Goal: Information Seeking & Learning: Learn about a topic

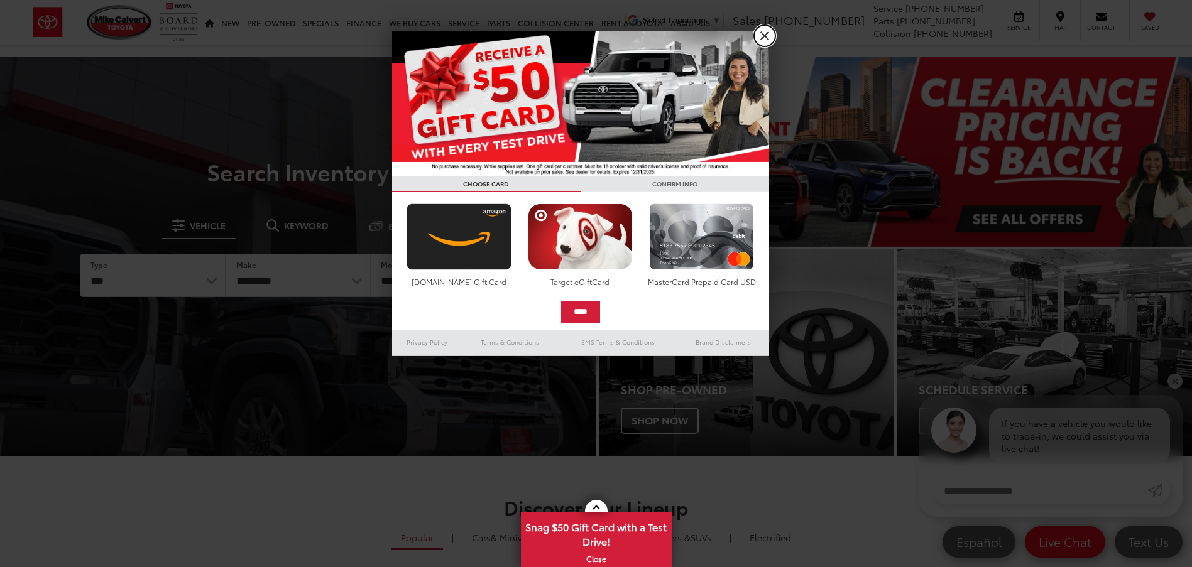
click at [760, 30] on link "X" at bounding box center [764, 35] width 21 height 21
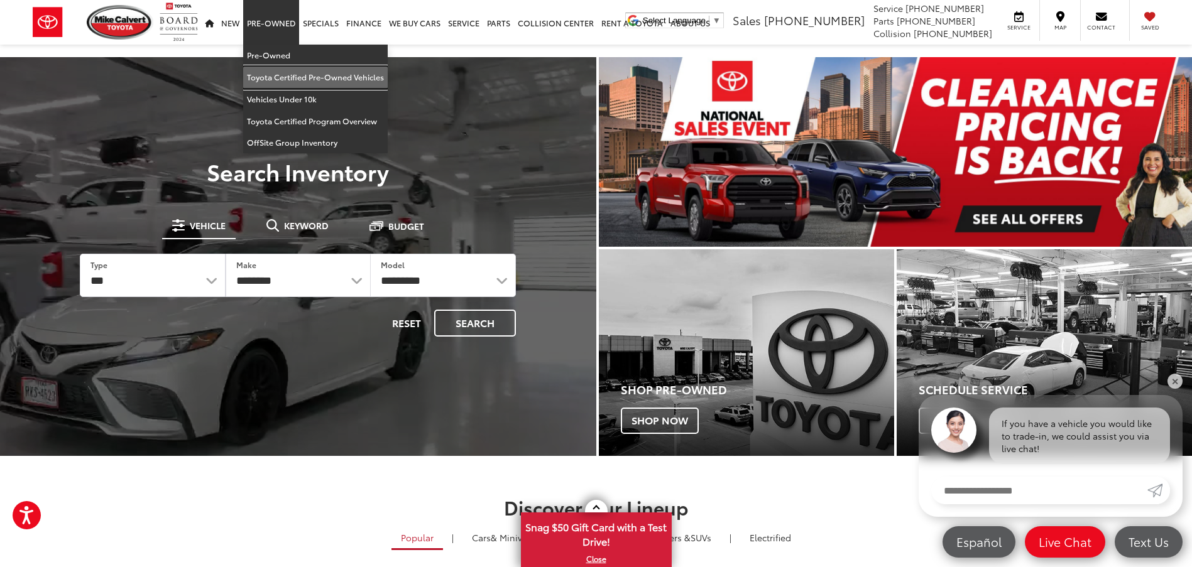
click at [294, 73] on link "Toyota Certified Pre-Owned Vehicles" at bounding box center [315, 78] width 144 height 22
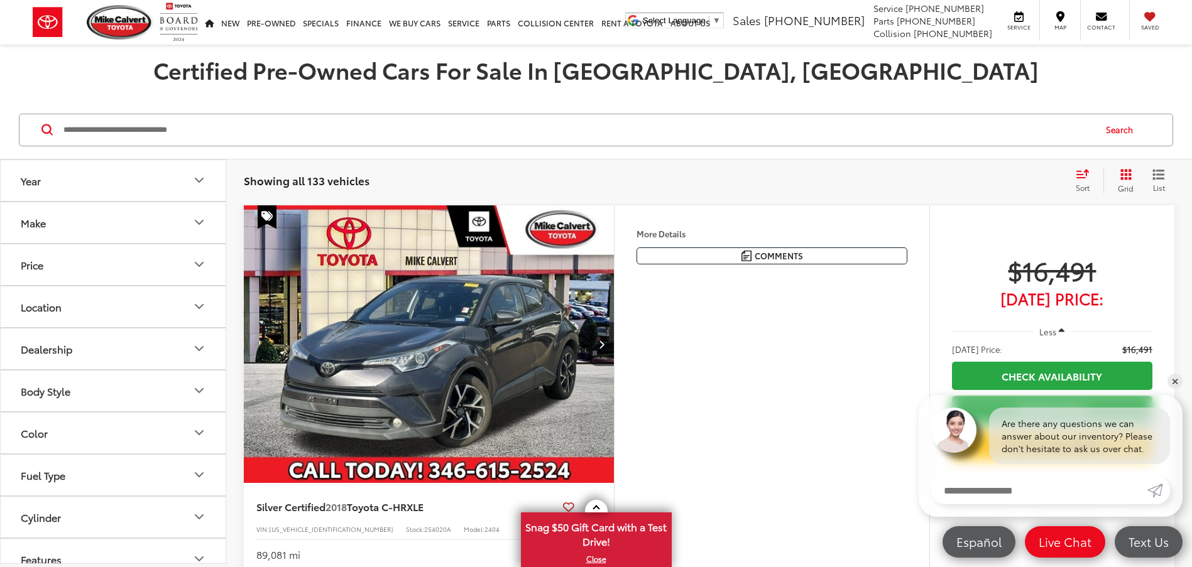
click at [1121, 173] on icon "Grid View" at bounding box center [1125, 174] width 11 height 11
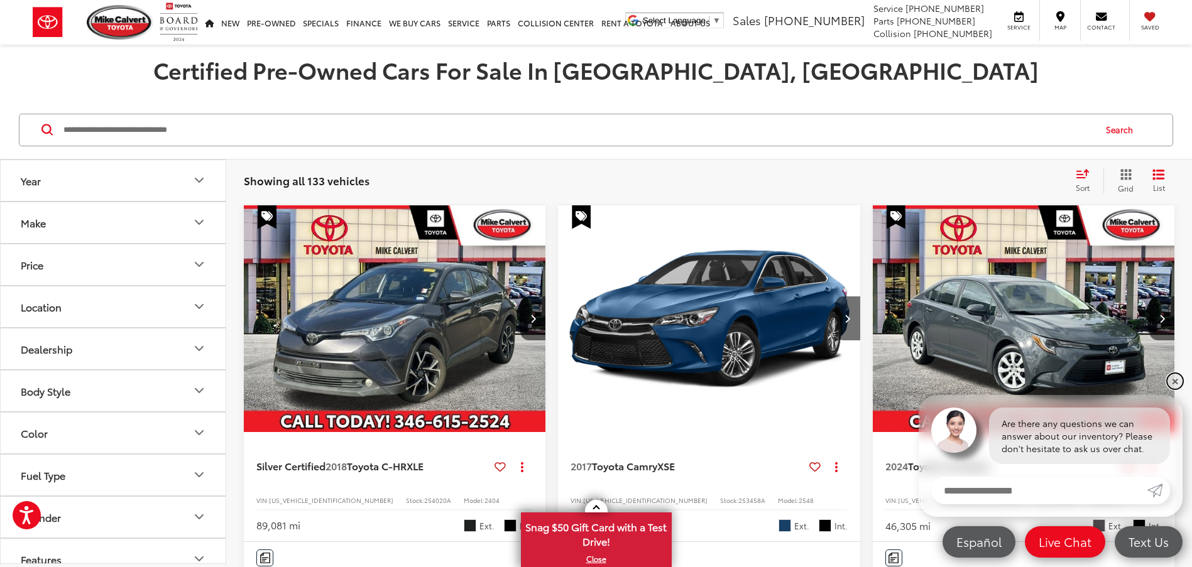
click at [1176, 381] on link "✕" at bounding box center [1174, 381] width 15 height 15
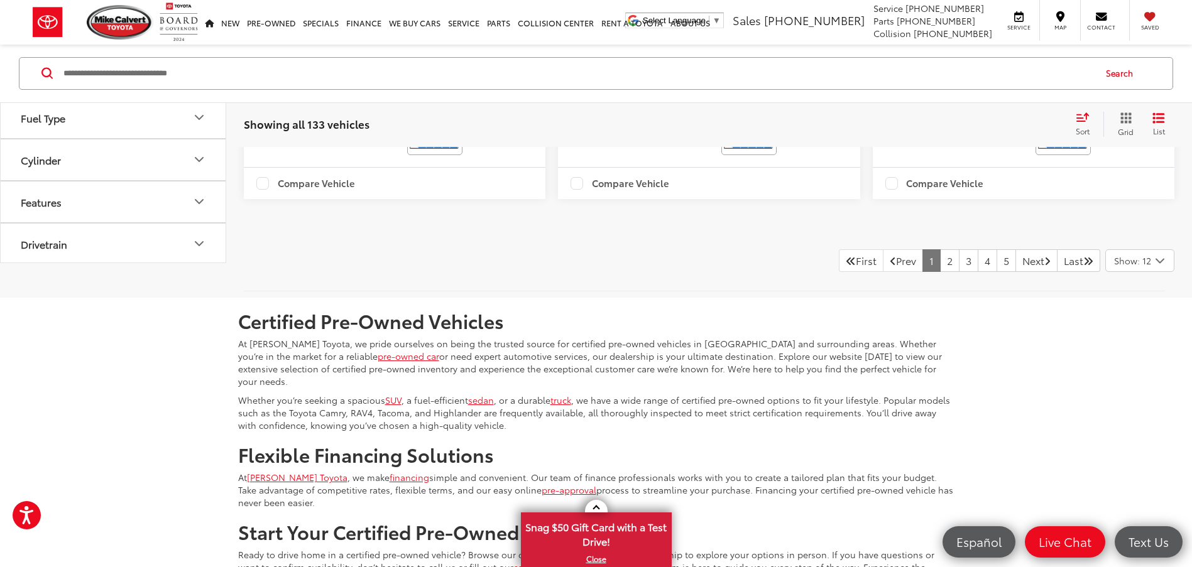
scroll to position [2953, 0]
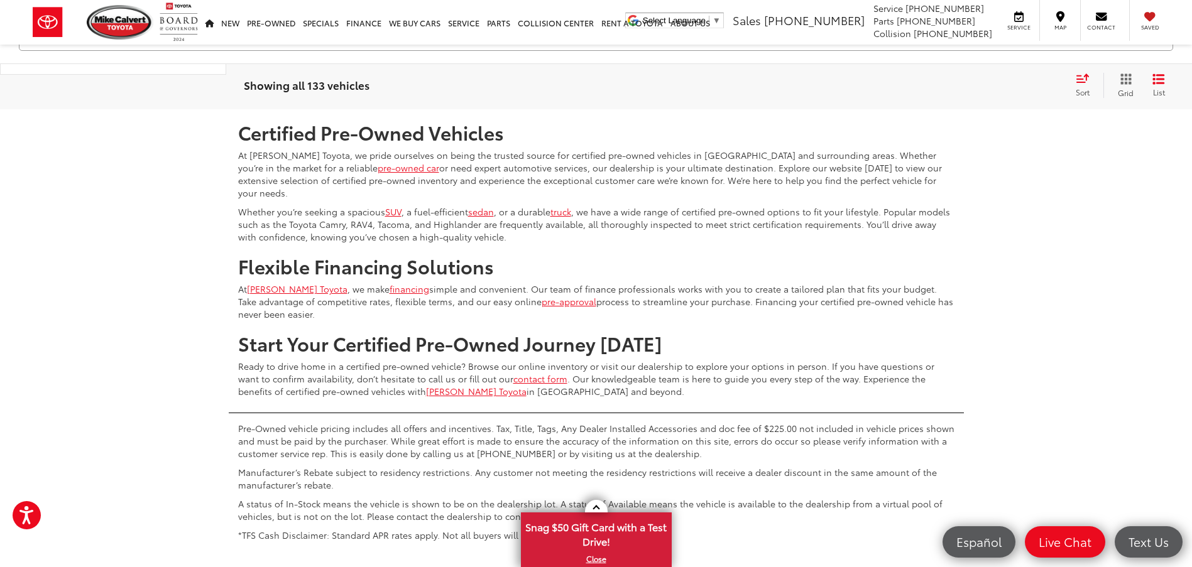
click at [1160, 80] on icon "Select number of vehicles per page" at bounding box center [1159, 73] width 15 height 16
click at [1153, 178] on button "Show: 96" at bounding box center [1140, 167] width 68 height 23
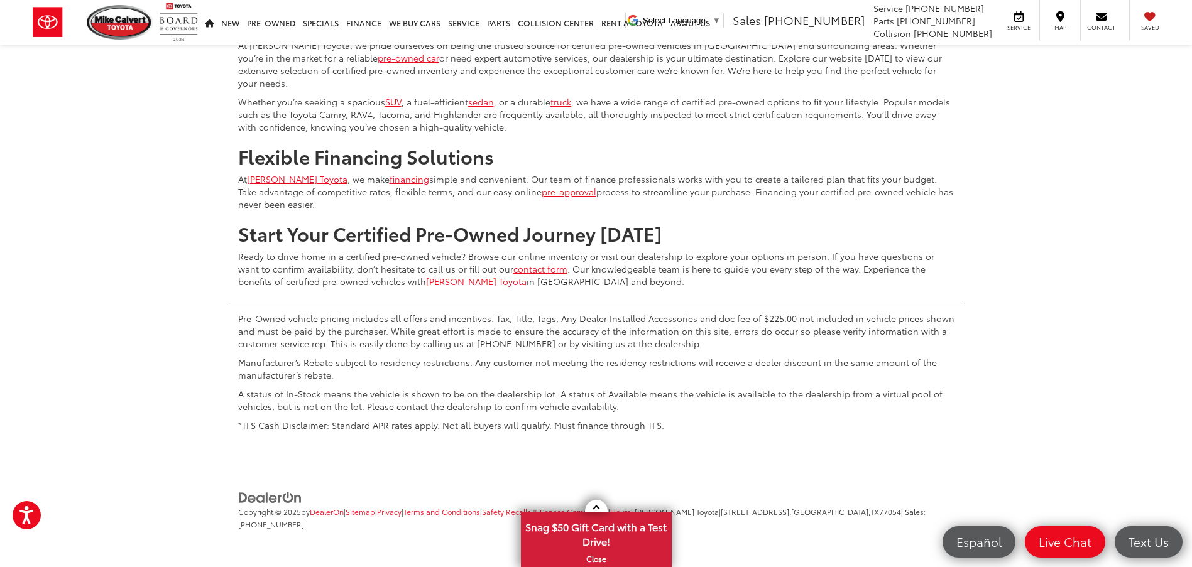
scroll to position [23833, 0]
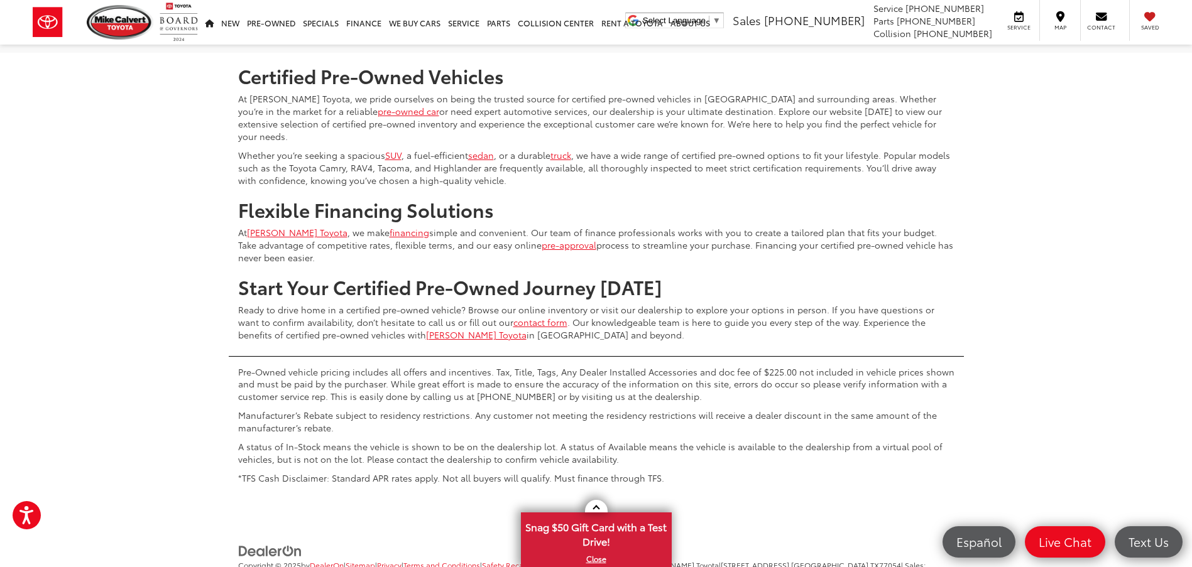
scroll to position [9460, 0]
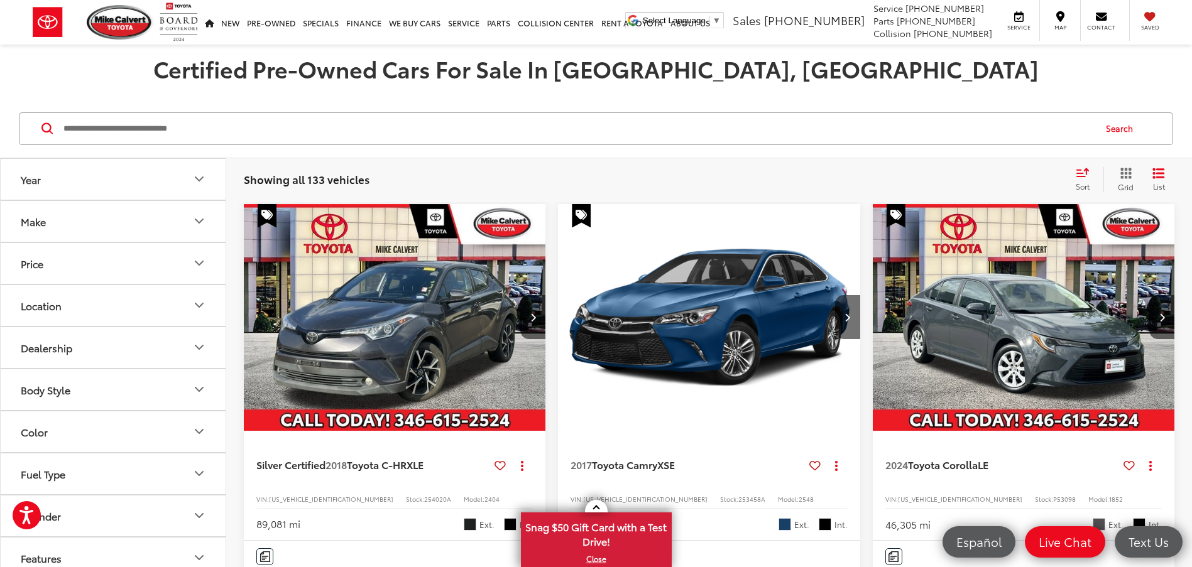
scroll to position [1311, 0]
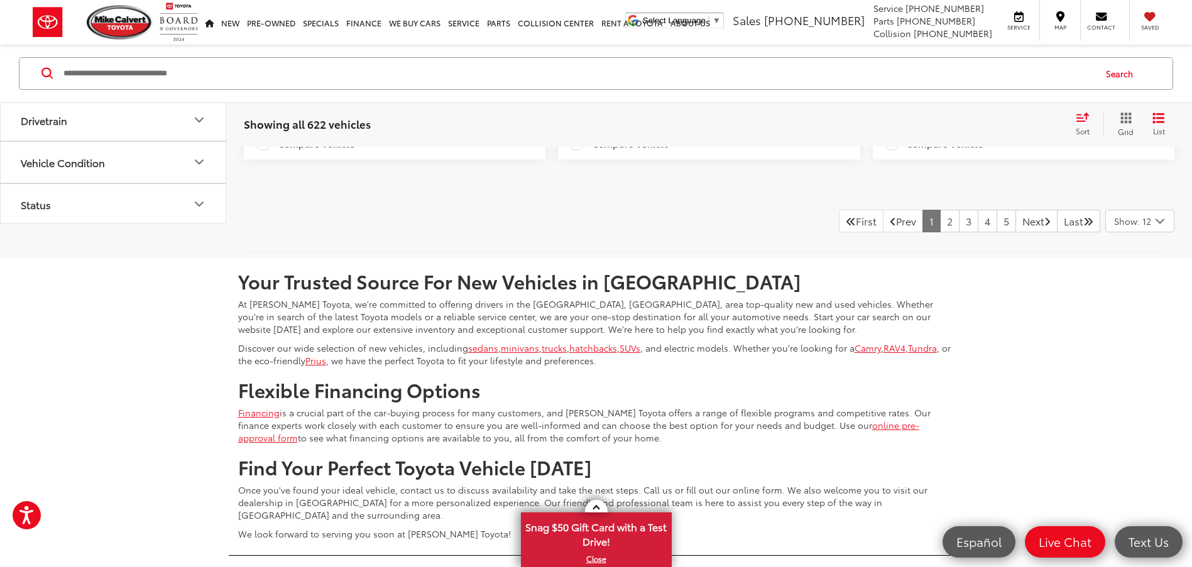
scroll to position [3455, 0]
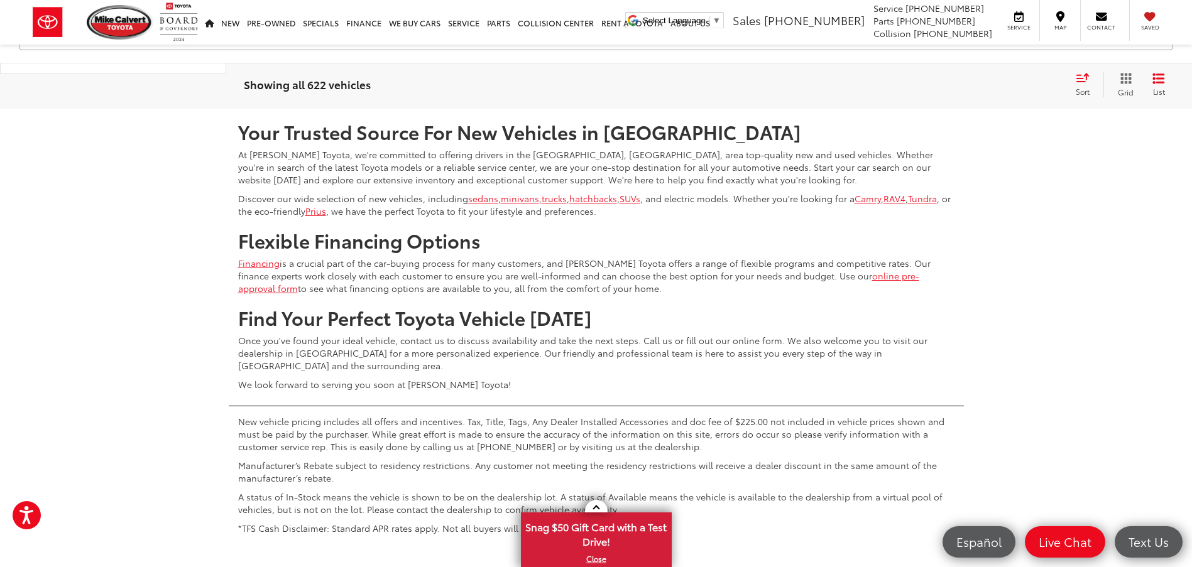
click at [1153, 80] on icon "Select number of vehicles per page" at bounding box center [1159, 72] width 15 height 16
click at [1122, 178] on button "Show: 96" at bounding box center [1140, 166] width 68 height 23
